Goal: Navigation & Orientation: Find specific page/section

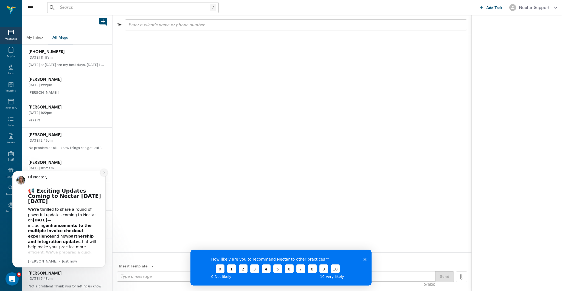
click at [105, 175] on button "Dismiss notification" at bounding box center [103, 172] width 7 height 7
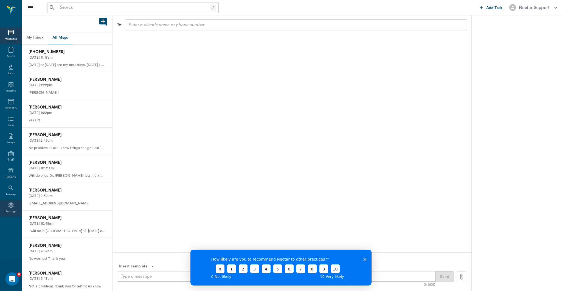
click at [11, 212] on div "Settings" at bounding box center [10, 212] width 11 height 4
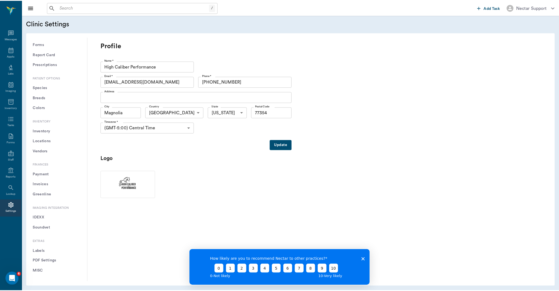
scroll to position [339, 0]
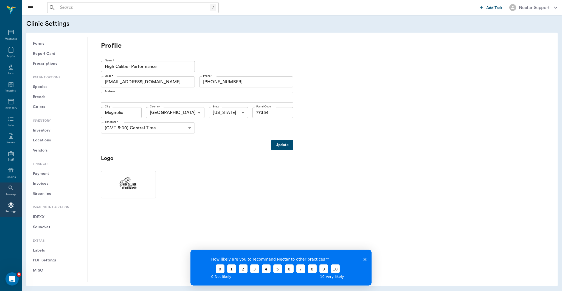
click at [13, 192] on div "Lookup" at bounding box center [11, 191] width 22 height 17
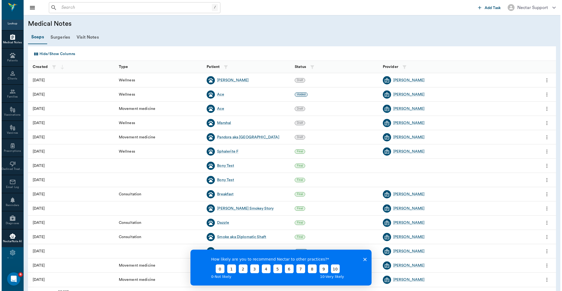
scroll to position [169, 0]
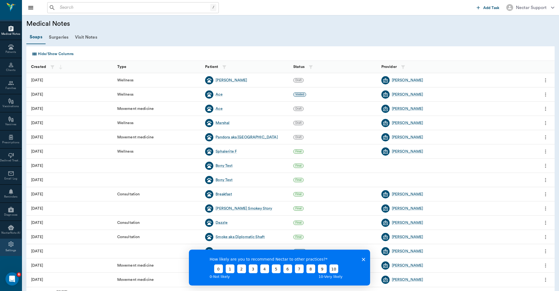
click at [13, 250] on div "Settings" at bounding box center [10, 251] width 11 height 4
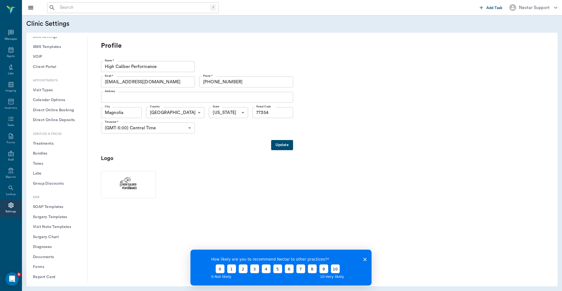
scroll to position [117, 0]
click at [54, 175] on button "Labs" at bounding box center [57, 172] width 52 height 10
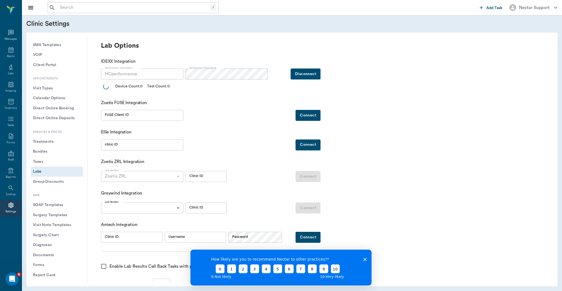
click at [364, 261] on icon "Close survey" at bounding box center [364, 259] width 3 height 3
